Goal: Task Accomplishment & Management: Manage account settings

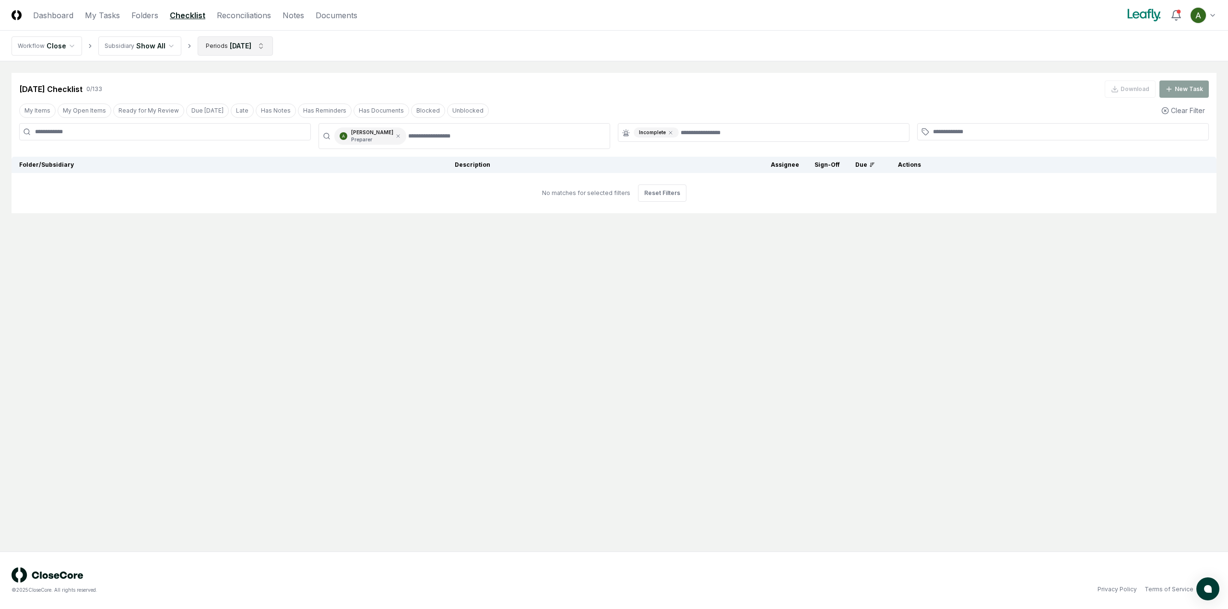
click at [237, 39] on html "CloseCore Dashboard My Tasks Folders Checklist Reconciliations Notes Documents …" at bounding box center [614, 304] width 1228 height 609
click at [222, 167] on div "June 2025" at bounding box center [233, 168] width 76 height 14
click at [233, 137] on div "August 2025" at bounding box center [233, 139] width 76 height 14
drag, startPoint x: 655, startPoint y: 88, endPoint x: 656, endPoint y: 93, distance: 4.9
click at [655, 87] on html "CloseCore Dashboard My Tasks Folders Checklist Reconciliations Notes Documents …" at bounding box center [614, 304] width 1228 height 609
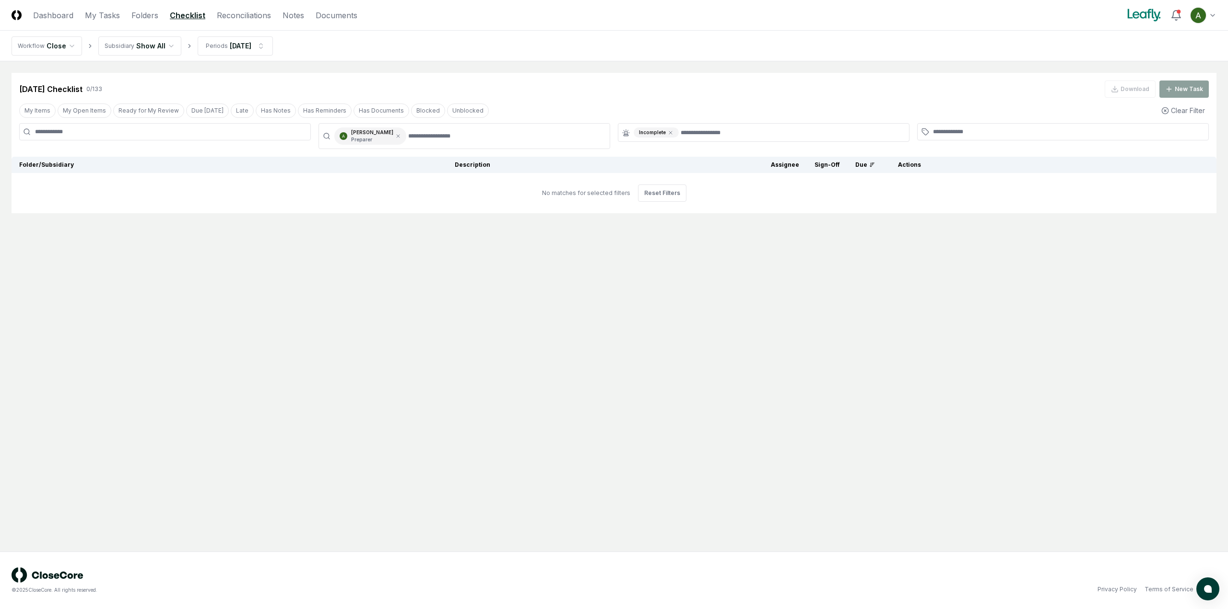
click at [671, 134] on icon at bounding box center [670, 133] width 6 height 6
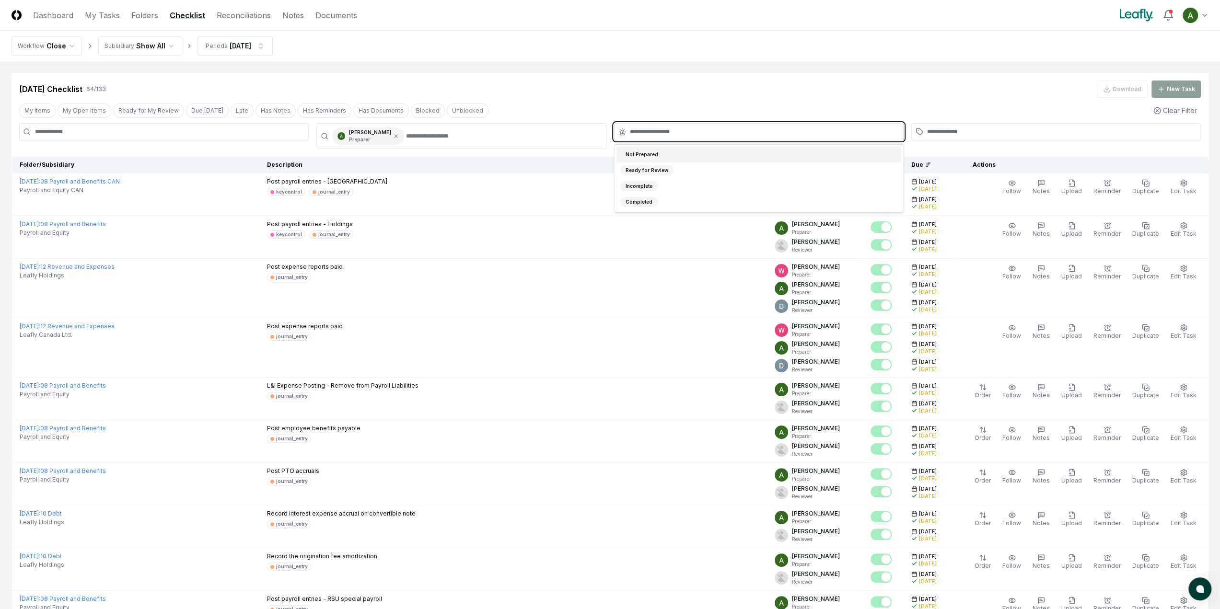
click at [675, 131] on input "text" at bounding box center [764, 132] width 268 height 9
click at [665, 155] on div "Not Prepared" at bounding box center [759, 155] width 285 height 16
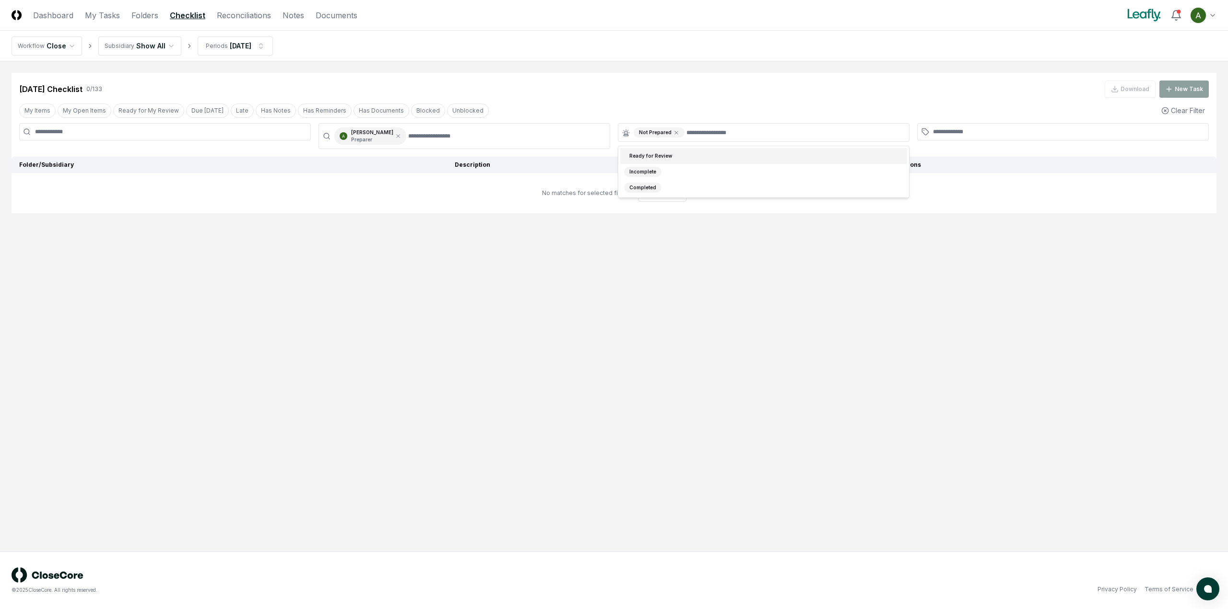
click at [663, 105] on div "My Items My Open Items Ready for My Review Due Today Late Has Notes Has Reminde…" at bounding box center [614, 111] width 1205 height 18
click at [229, 47] on html "CloseCore Dashboard My Tasks Folders Checklist Reconciliations Notes Documents …" at bounding box center [614, 304] width 1228 height 609
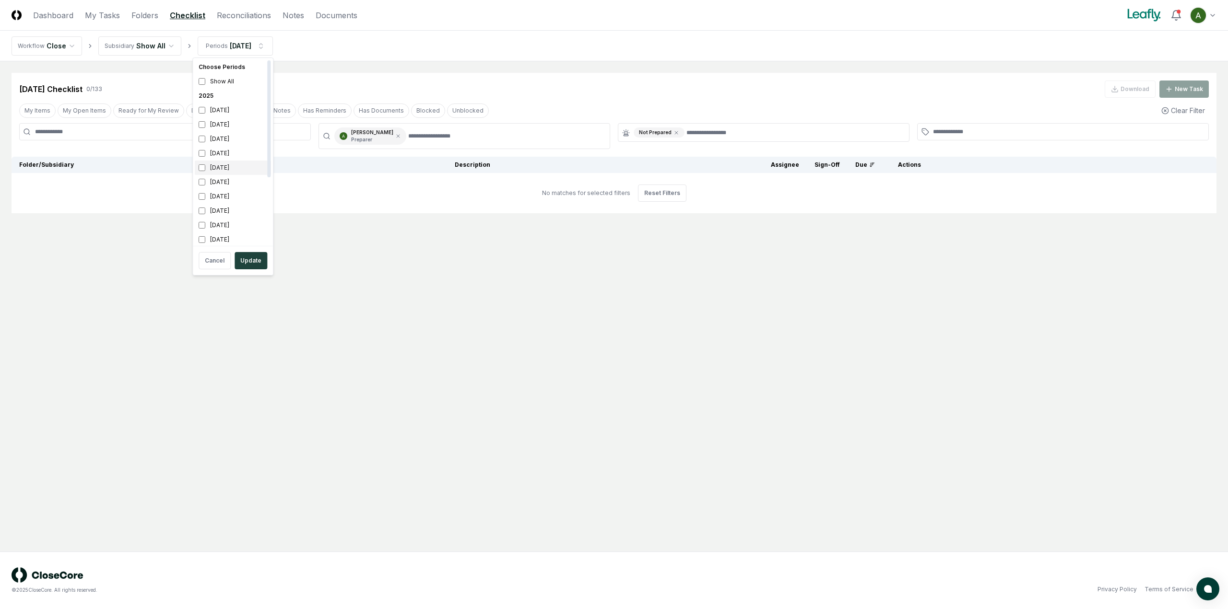
click at [230, 172] on div "June 2025" at bounding box center [233, 168] width 76 height 14
click at [227, 127] on div "September 2025" at bounding box center [233, 124] width 76 height 14
click at [518, 105] on html "CloseCore Dashboard My Tasks Folders Checklist Reconciliations Notes Documents …" at bounding box center [614, 304] width 1228 height 609
click at [229, 47] on html "CloseCore Dashboard My Tasks Folders Checklist Reconciliations Notes Documents …" at bounding box center [614, 304] width 1228 height 609
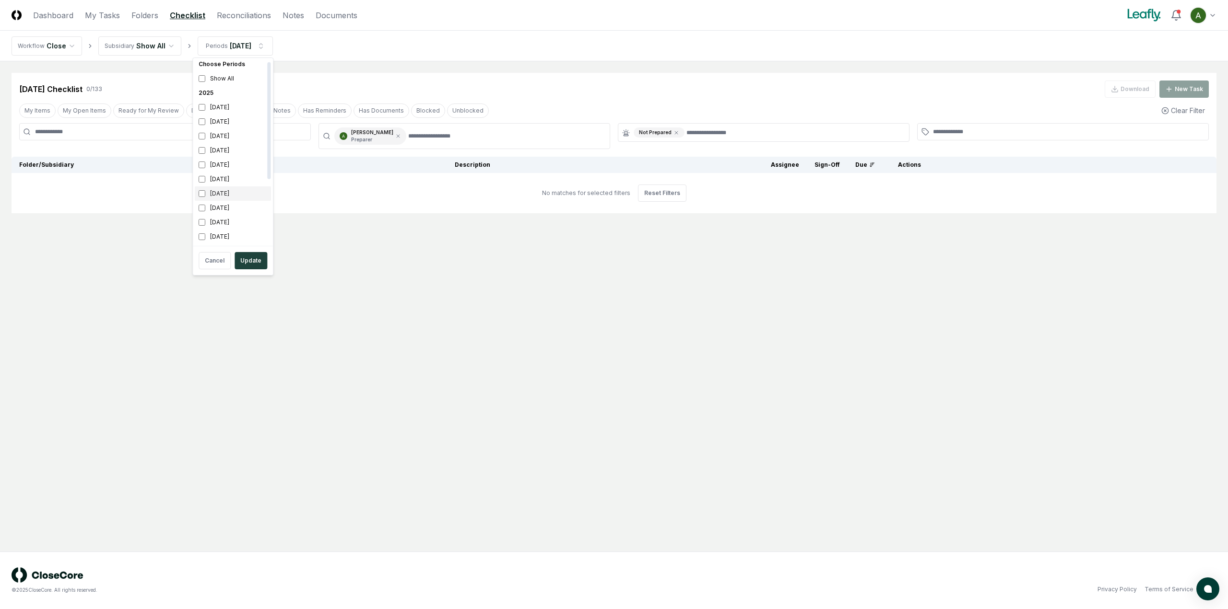
drag, startPoint x: 248, startPoint y: 261, endPoint x: 250, endPoint y: 198, distance: 63.3
click at [250, 198] on div "Choose Periods Show All 2025 October 2025 September 2025 August 2025 July 2025 …" at bounding box center [232, 167] width 81 height 218
click at [230, 169] on div "June 2025" at bounding box center [233, 165] width 76 height 14
click at [225, 192] on div "April 2025" at bounding box center [233, 194] width 76 height 14
drag, startPoint x: 234, startPoint y: 121, endPoint x: 229, endPoint y: 143, distance: 23.0
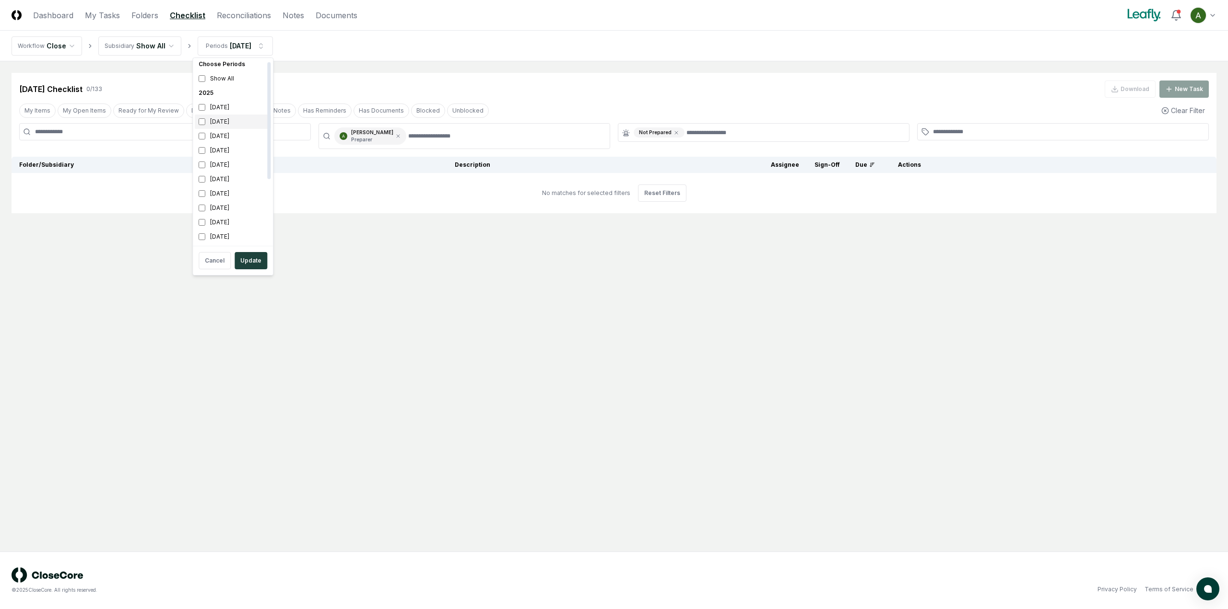
click at [235, 122] on div "September 2025" at bounding box center [233, 122] width 76 height 14
click at [249, 254] on button "Update" at bounding box center [250, 260] width 33 height 17
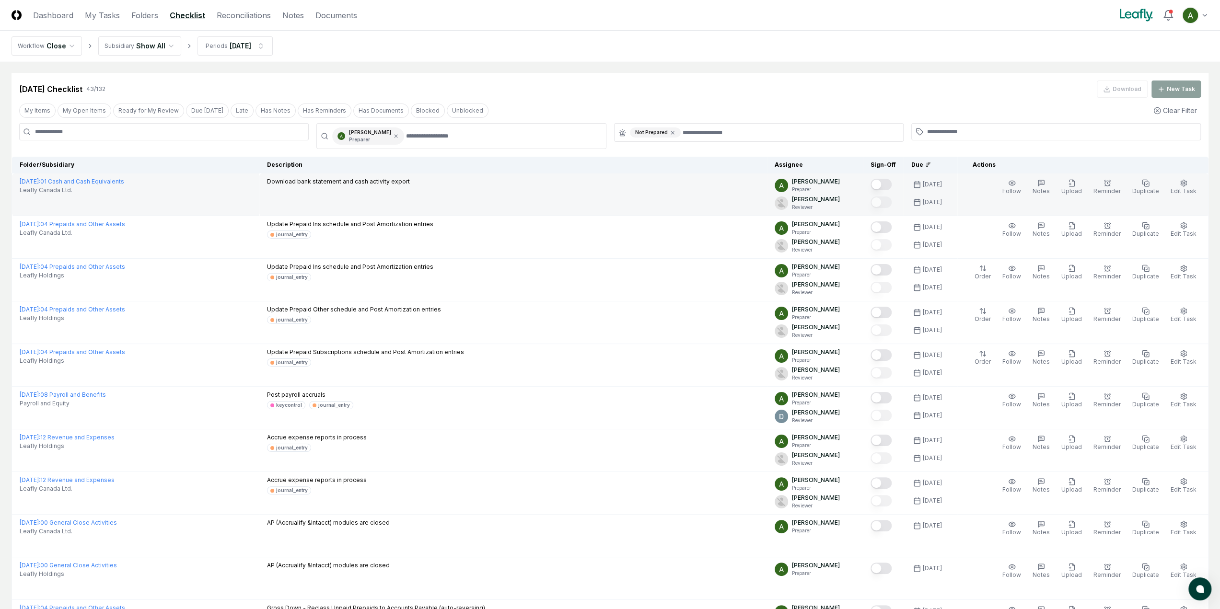
click at [892, 186] on button "Mark complete" at bounding box center [881, 185] width 21 height 12
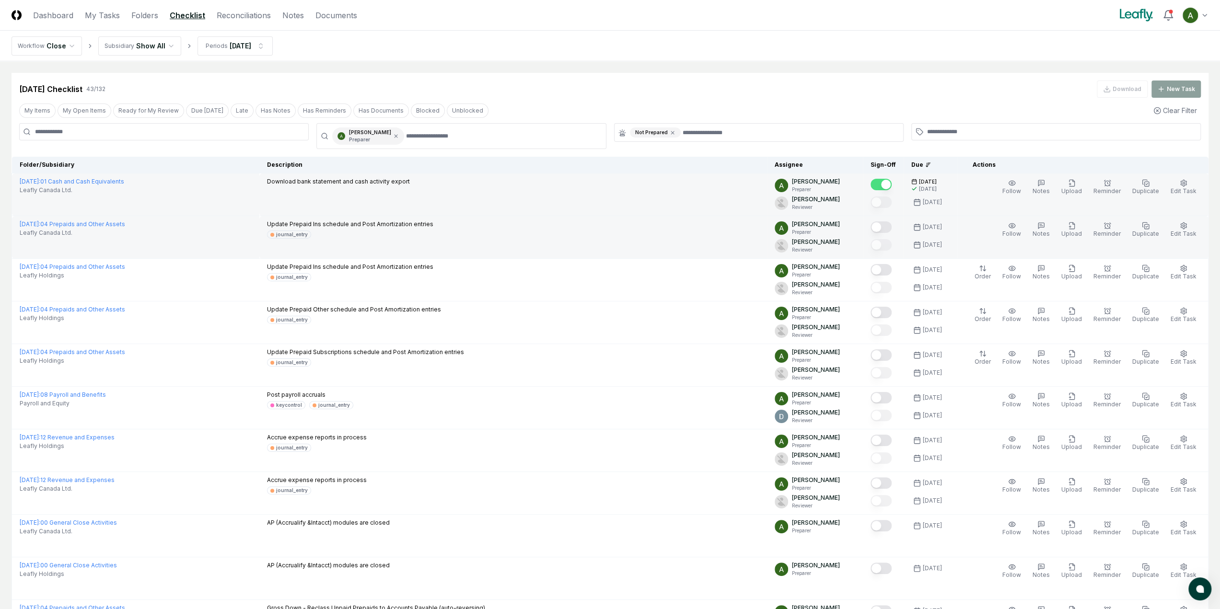
click at [890, 227] on button "Mark complete" at bounding box center [881, 228] width 21 height 12
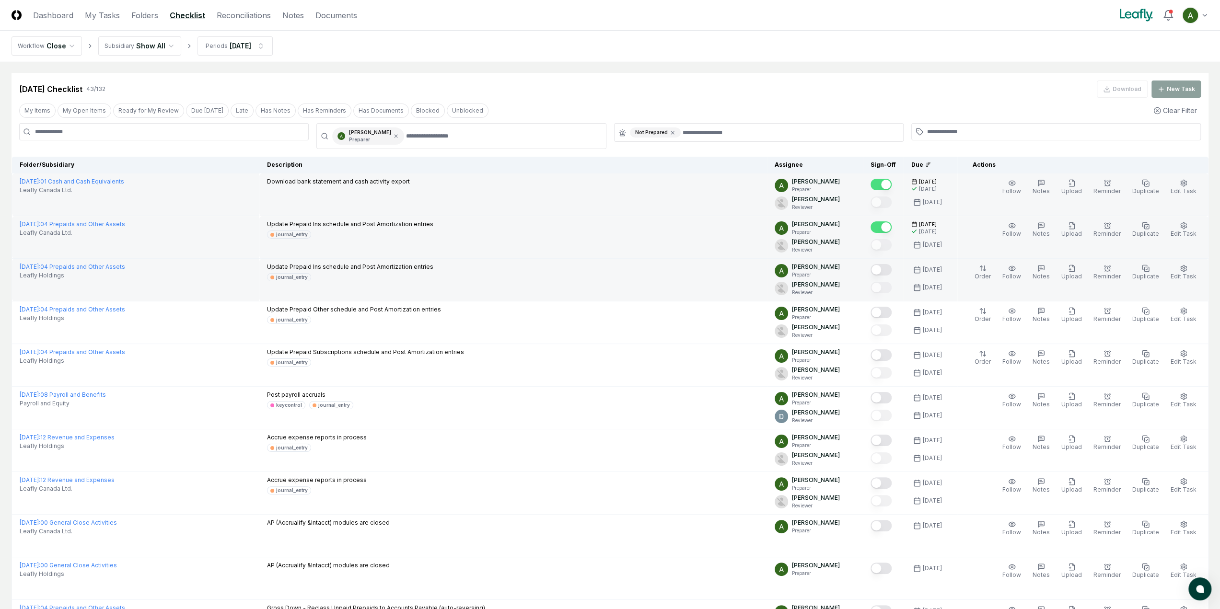
click at [894, 263] on div at bounding box center [883, 271] width 25 height 16
click at [892, 270] on button "Mark complete" at bounding box center [881, 270] width 21 height 12
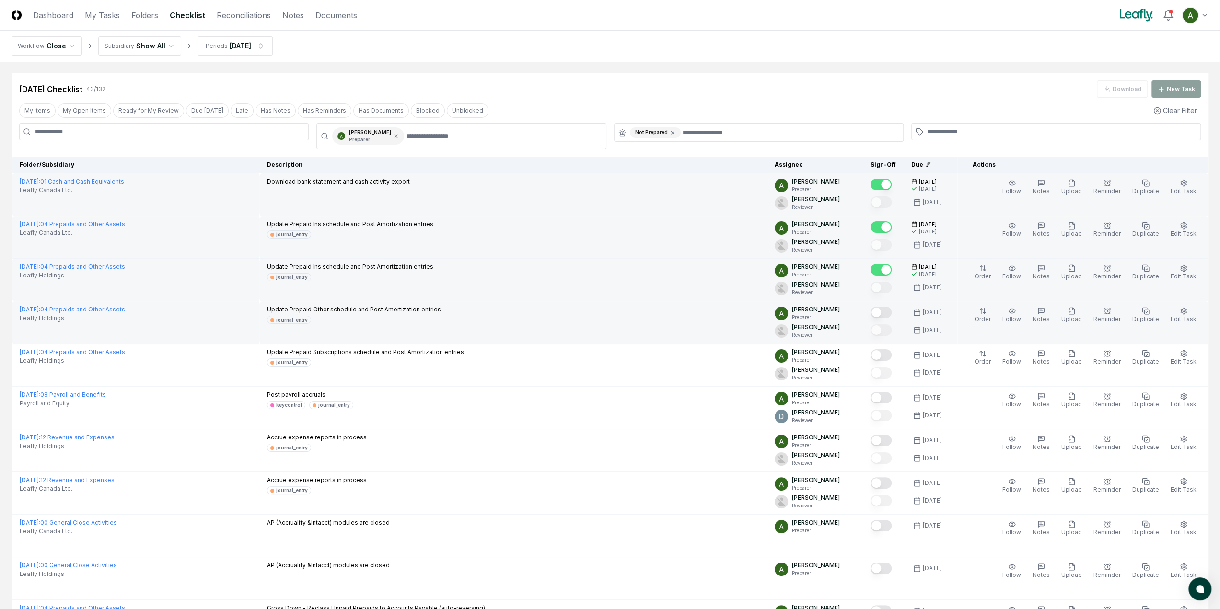
click at [892, 311] on button "Mark complete" at bounding box center [881, 313] width 21 height 12
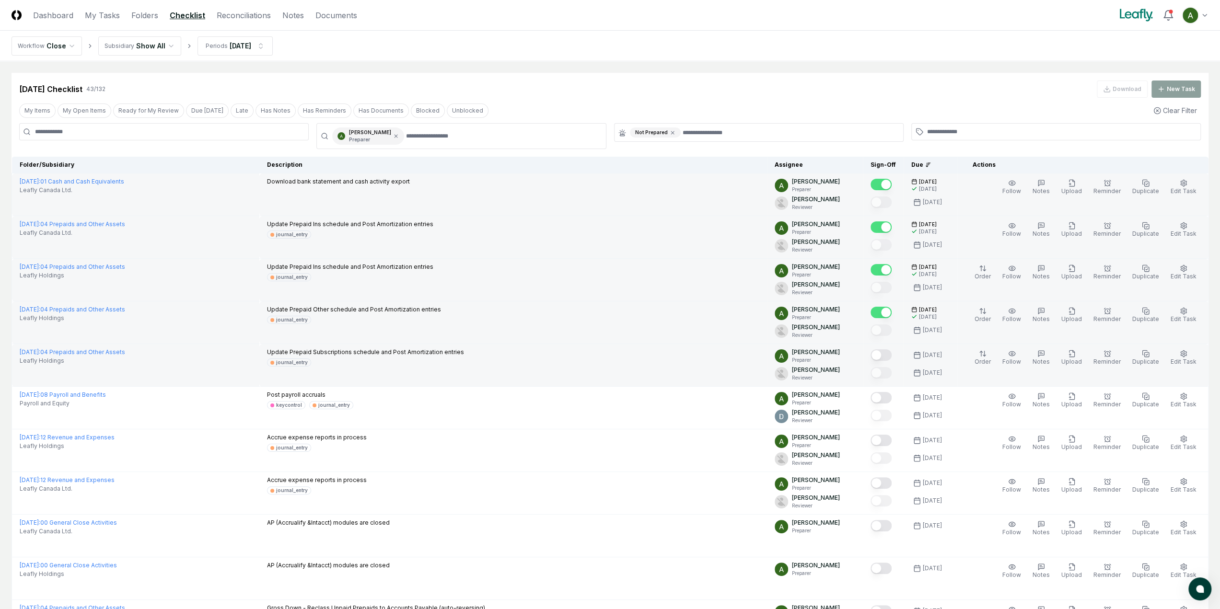
click at [892, 359] on button "Mark complete" at bounding box center [881, 356] width 21 height 12
